Goal: Find specific page/section: Find specific page/section

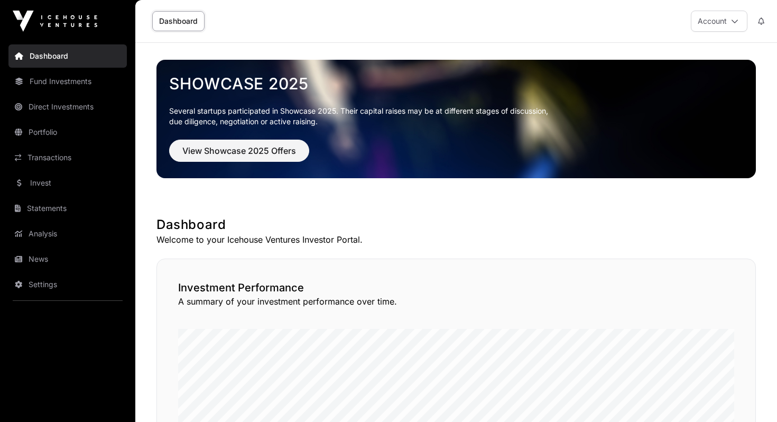
click at [66, 128] on link "Portfolio" at bounding box center [67, 132] width 118 height 23
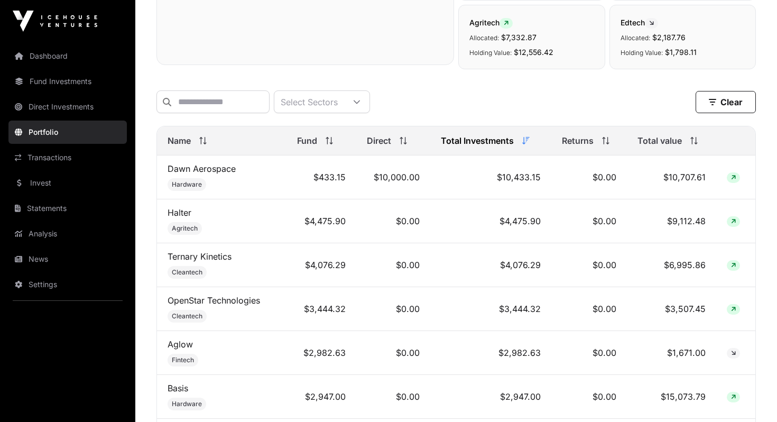
scroll to position [372, 0]
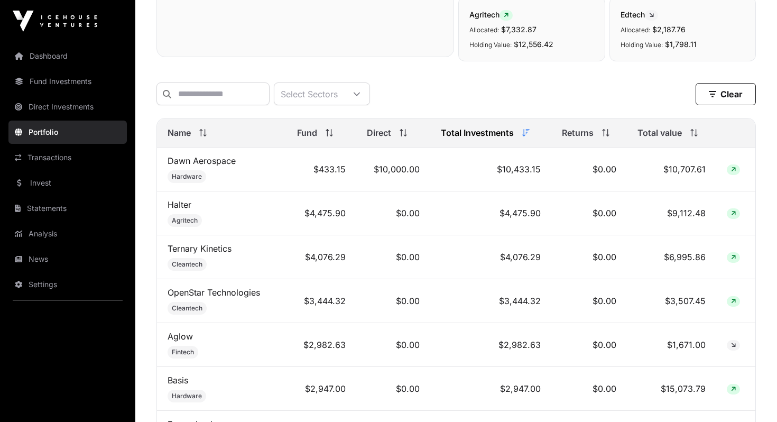
click at [652, 131] on span "Total value" at bounding box center [660, 132] width 44 height 13
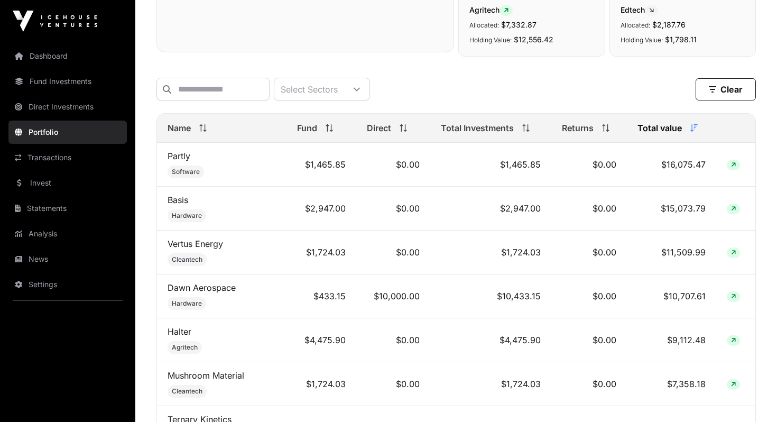
scroll to position [377, 0]
click at [179, 199] on link "Basis" at bounding box center [178, 198] width 21 height 11
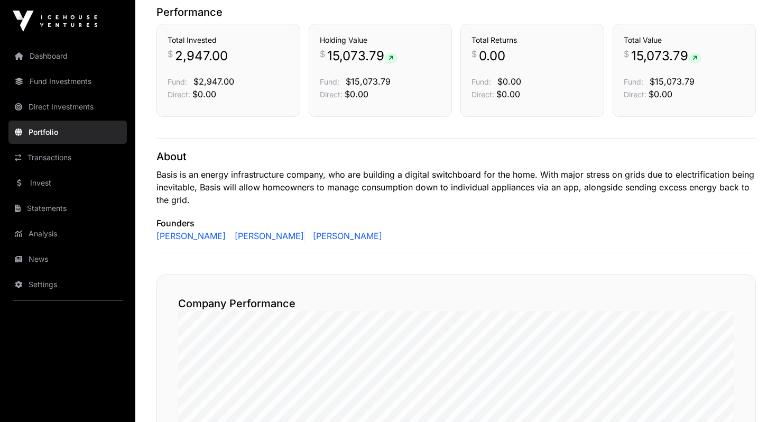
scroll to position [338, 0]
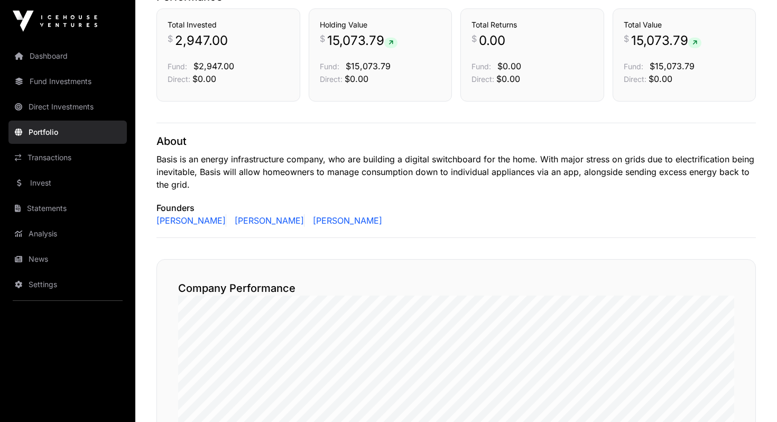
click at [181, 219] on link "[PERSON_NAME]" at bounding box center [191, 220] width 70 height 13
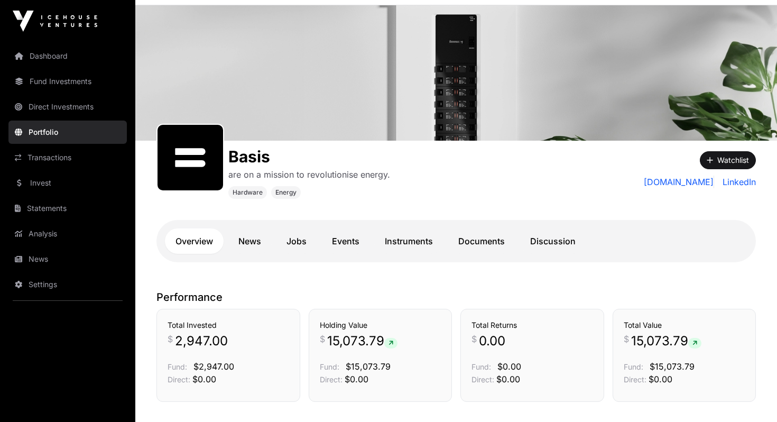
scroll to position [0, 0]
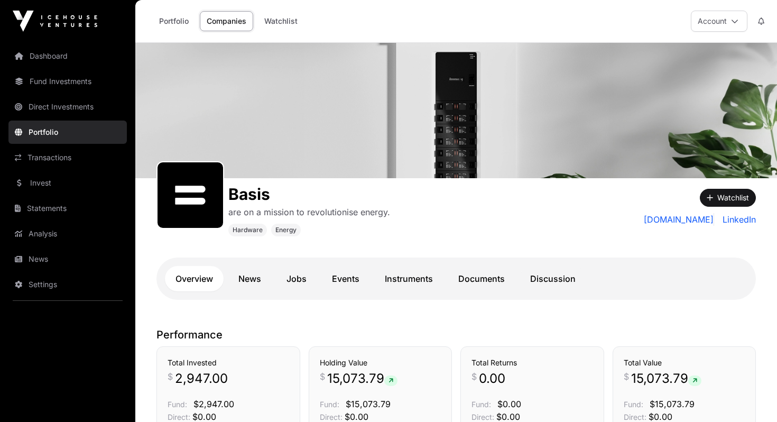
click at [481, 282] on link "Documents" at bounding box center [482, 278] width 68 height 25
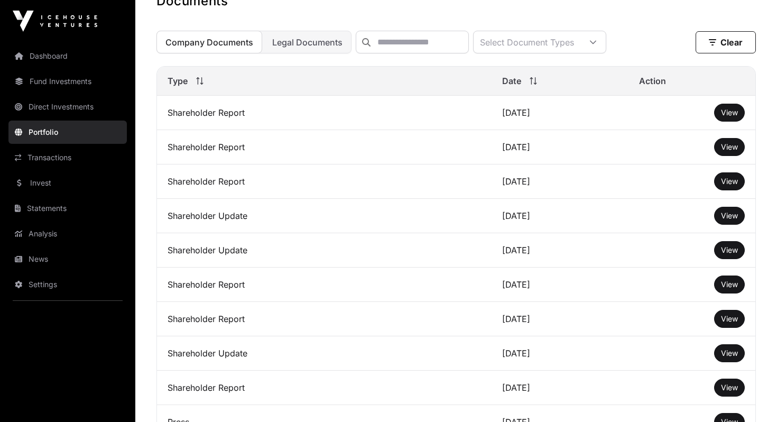
scroll to position [346, 0]
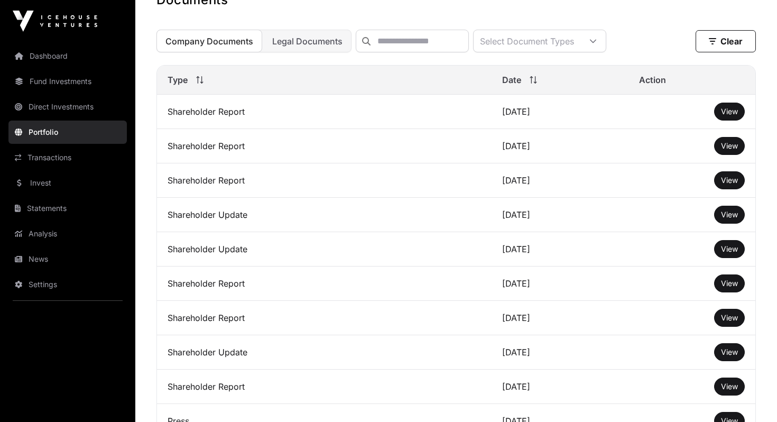
click at [723, 114] on span "View" at bounding box center [729, 111] width 17 height 9
